Goal: Information Seeking & Learning: Find specific fact

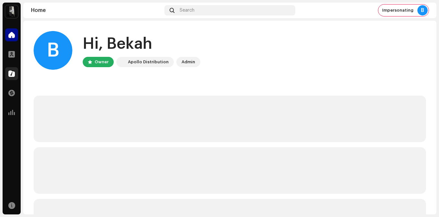
click at [16, 73] on div at bounding box center [11, 73] width 13 height 13
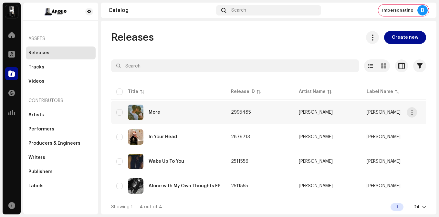
click at [177, 108] on div "More" at bounding box center [168, 113] width 104 height 16
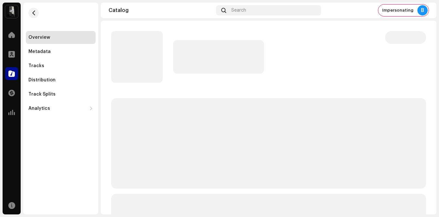
click at [406, 41] on p-skeleton at bounding box center [405, 37] width 41 height 13
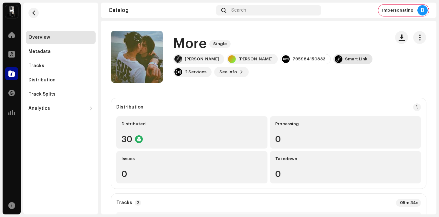
click at [345, 61] on div "Smart Link" at bounding box center [356, 59] width 22 height 5
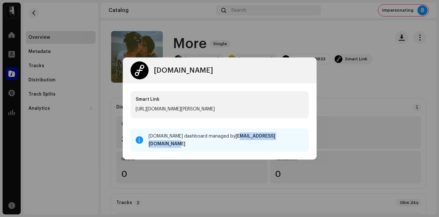
drag, startPoint x: 230, startPoint y: 141, endPoint x: 305, endPoint y: 137, distance: 74.4
click at [305, 137] on div "[DOMAIN_NAME] dashboard managed by [PERSON_NAME][EMAIL_ADDRESS][DOMAIN_NAME]" at bounding box center [219, 140] width 178 height 23
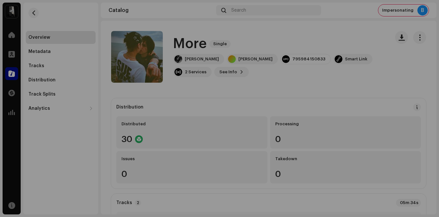
click at [390, 90] on div "[DOMAIN_NAME] Smart Link [URL][DOMAIN_NAME][PERSON_NAME] [DOMAIN_NAME] dashboar…" at bounding box center [219, 108] width 439 height 217
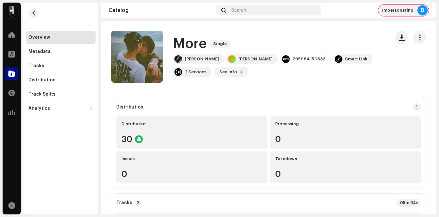
click at [395, 15] on div "Impersonating B" at bounding box center [403, 11] width 50 height 12
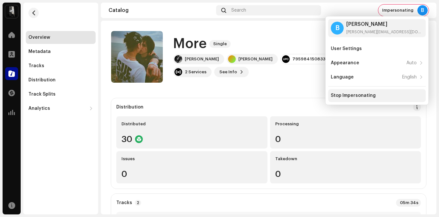
click at [362, 93] on div "Stop Impersonating" at bounding box center [353, 95] width 45 height 5
